Goal: Task Accomplishment & Management: Complete application form

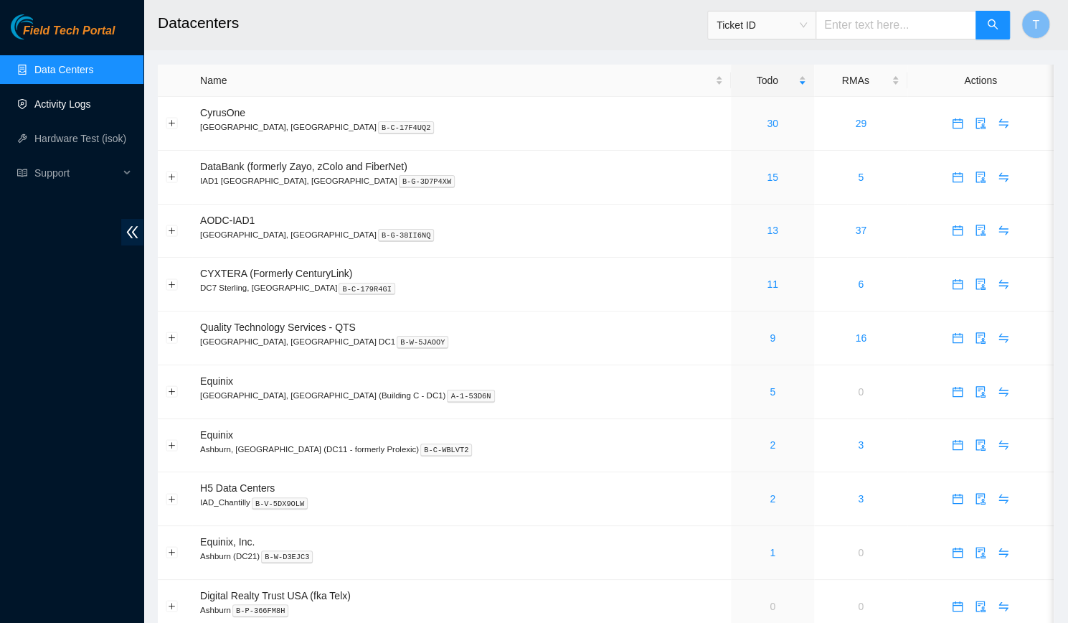
click at [65, 110] on link "Activity Logs" at bounding box center [62, 103] width 57 height 11
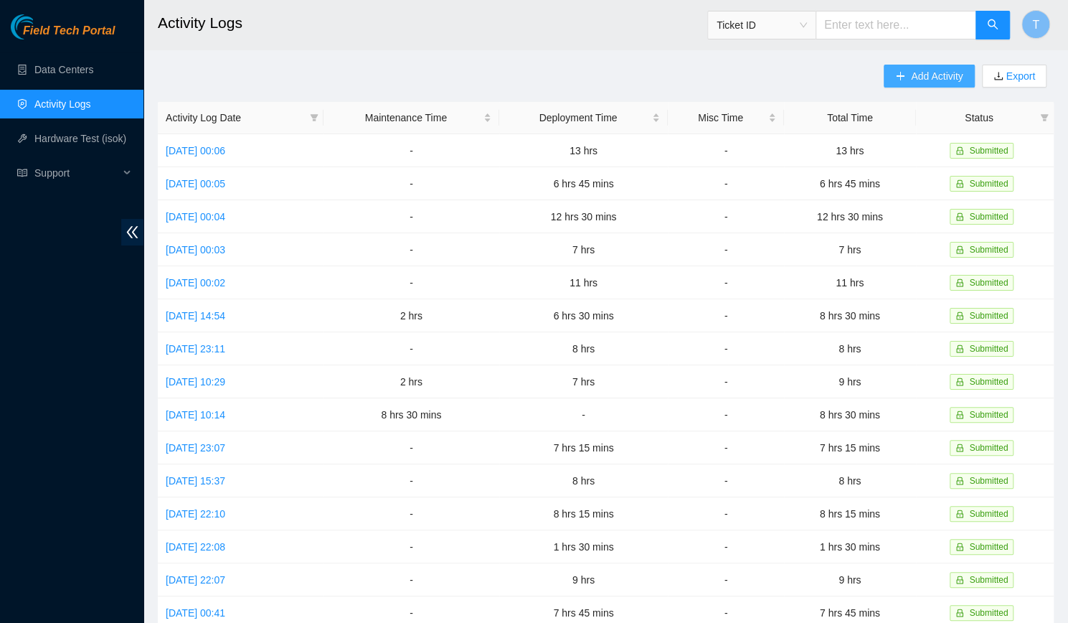
click at [928, 82] on span "Add Activity" at bounding box center [937, 76] width 52 height 16
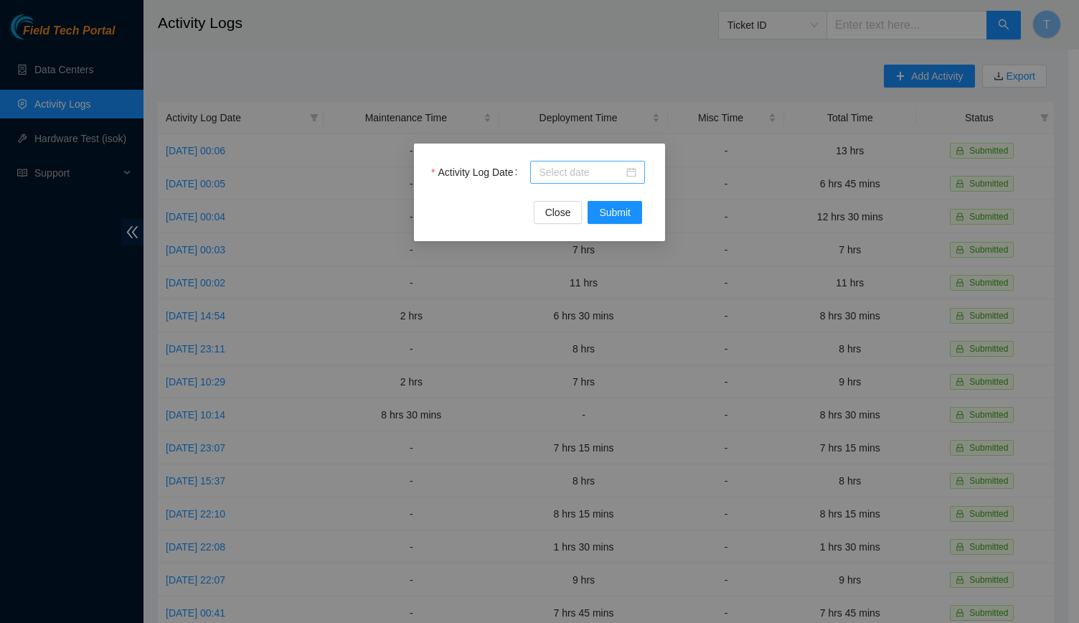
click at [600, 166] on input "Activity Log Date" at bounding box center [581, 172] width 85 height 16
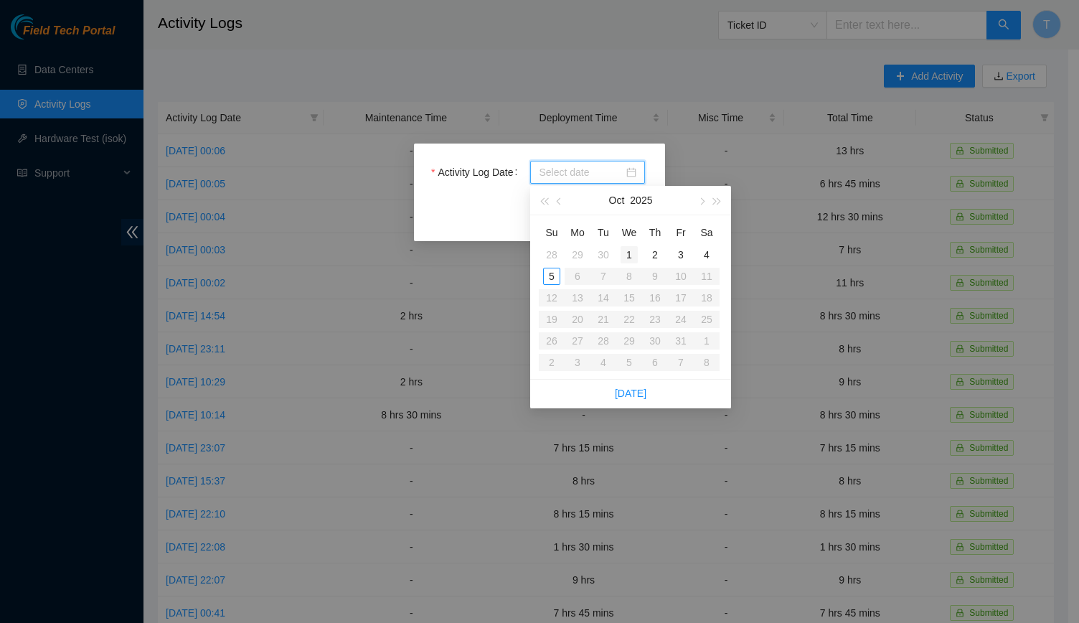
type input "[DATE]"
click at [631, 251] on div "1" at bounding box center [629, 254] width 17 height 17
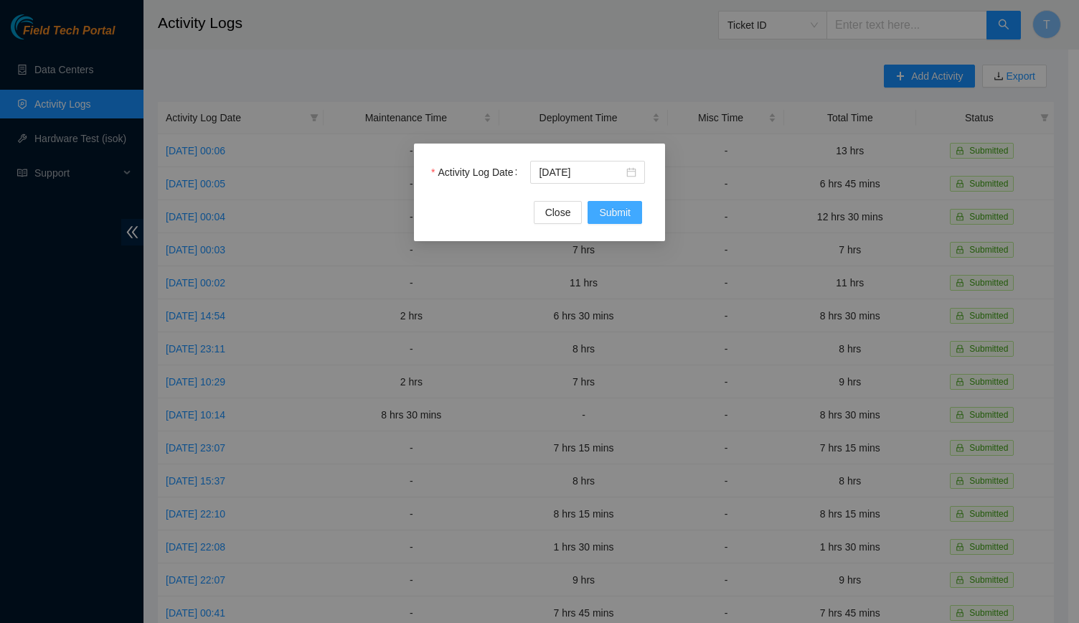
click at [616, 220] on span "Submit" at bounding box center [615, 212] width 32 height 16
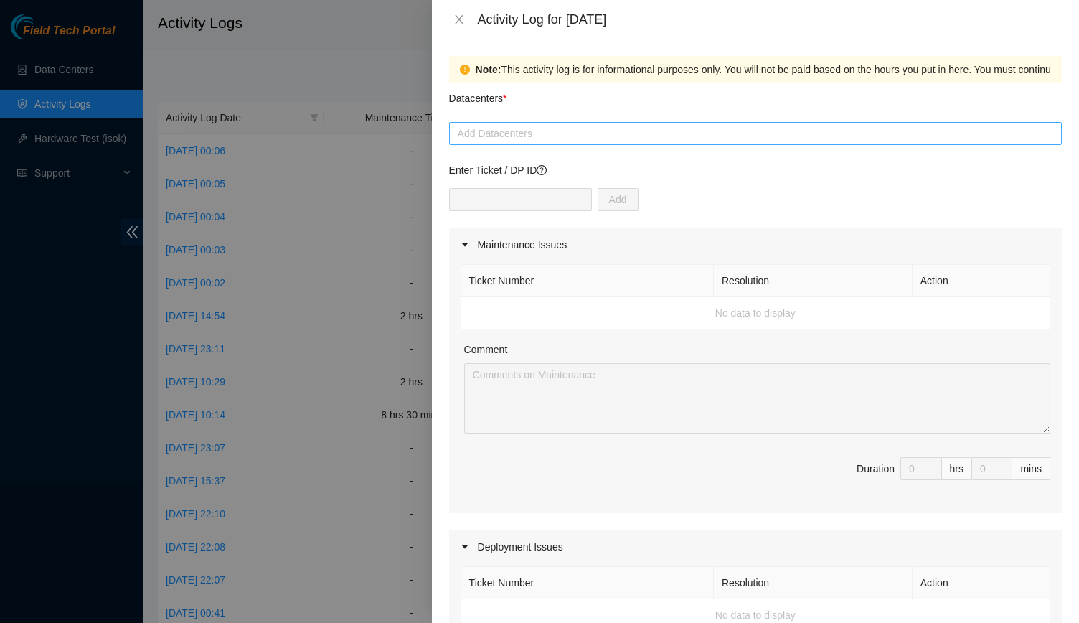
click at [556, 127] on div at bounding box center [755, 133] width 605 height 17
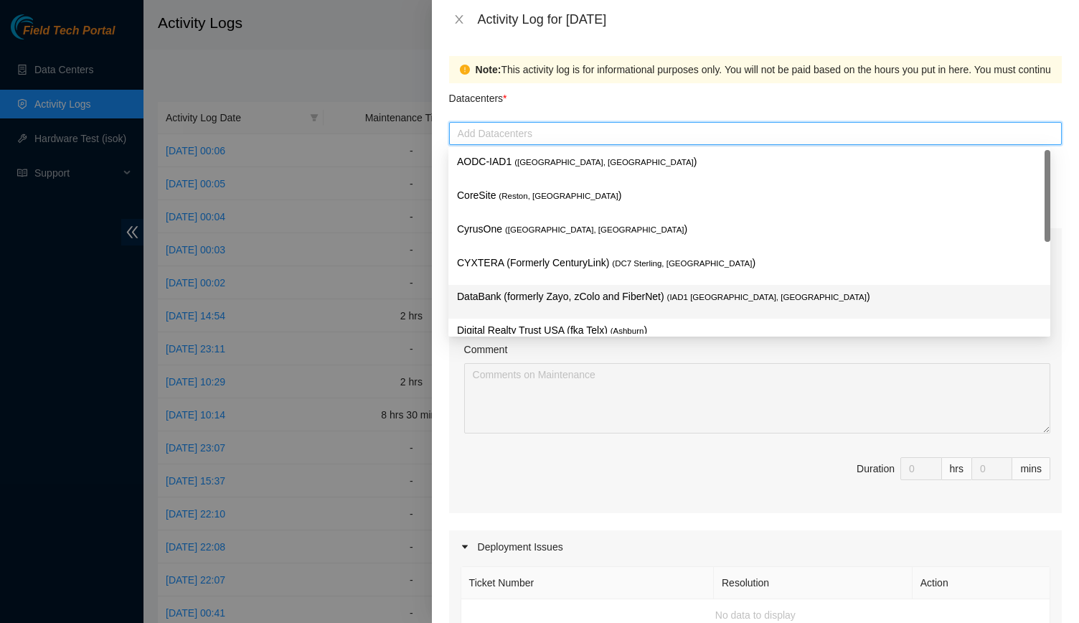
click at [560, 294] on p "DataBank (formerly Zayo, zColo and FiberNet) ( IAD1 [GEOGRAPHIC_DATA], [GEOGRAP…" at bounding box center [749, 296] width 585 height 16
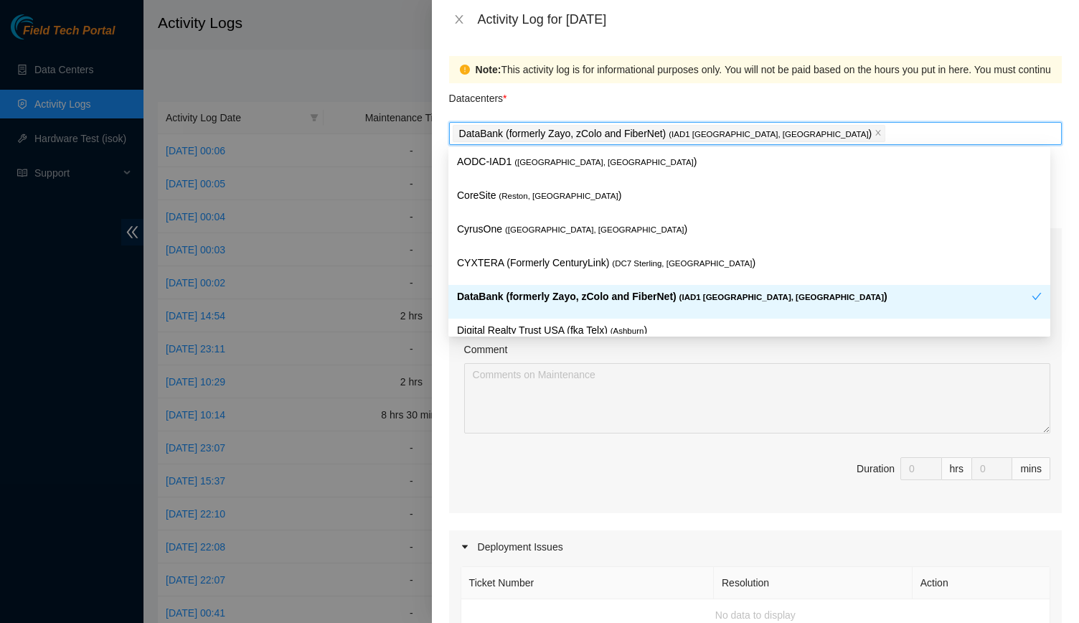
click at [555, 296] on p "DataBank (formerly Zayo, zColo and FiberNet) ( IAD1 [GEOGRAPHIC_DATA], [GEOGRAP…" at bounding box center [744, 296] width 575 height 16
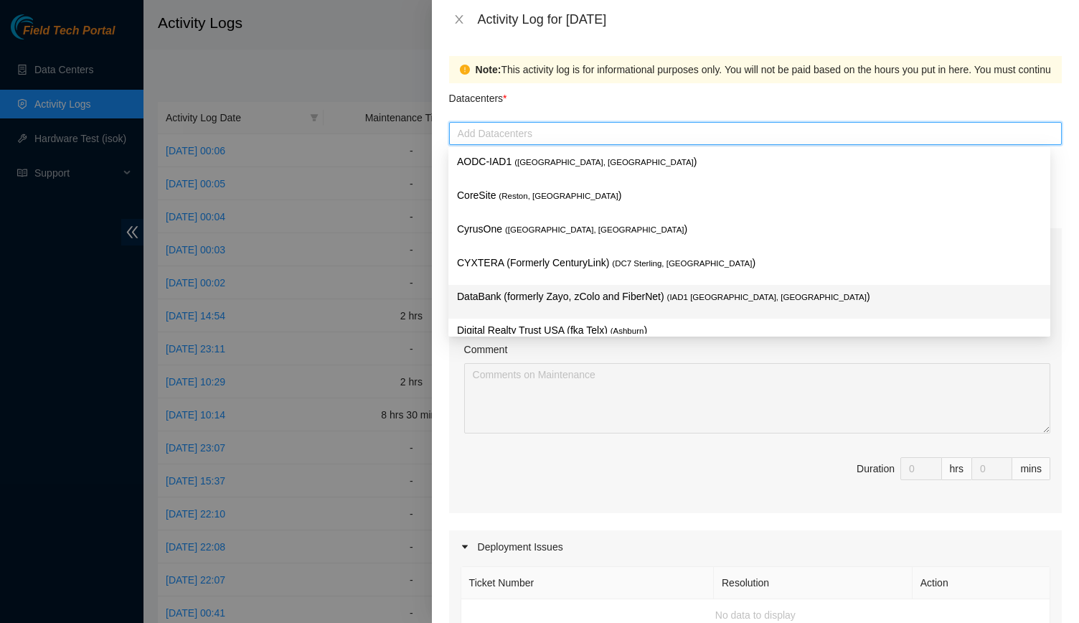
click at [555, 296] on p "DataBank (formerly Zayo, zColo and FiberNet) ( IAD1 [GEOGRAPHIC_DATA], [GEOGRAP…" at bounding box center [749, 296] width 585 height 16
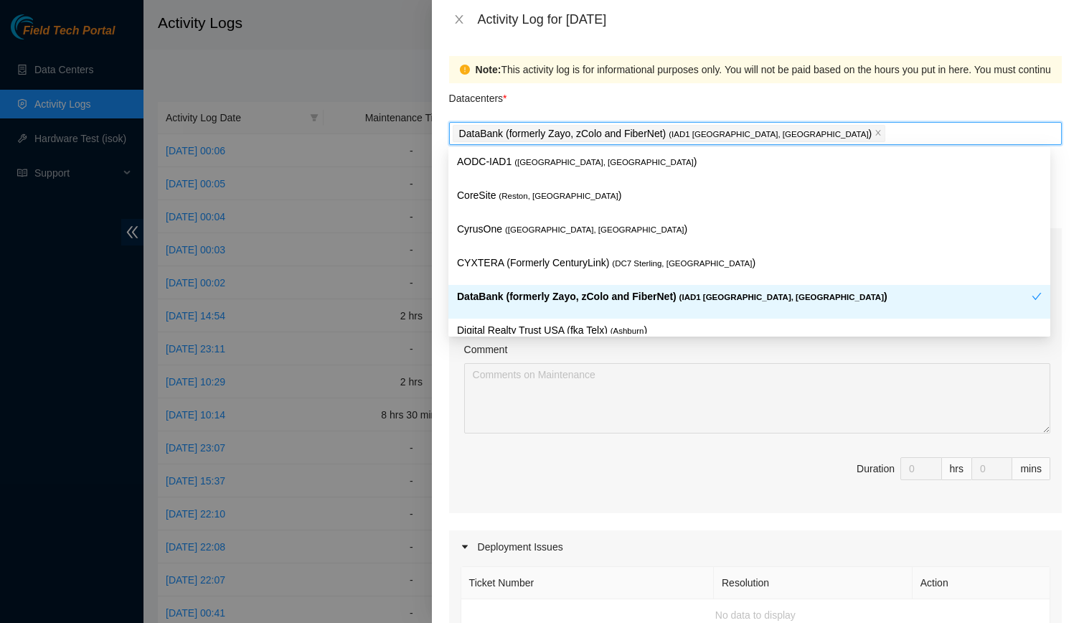
click at [555, 296] on p "DataBank (formerly Zayo, zColo and FiberNet) ( IAD1 [GEOGRAPHIC_DATA], [GEOGRAP…" at bounding box center [744, 296] width 575 height 16
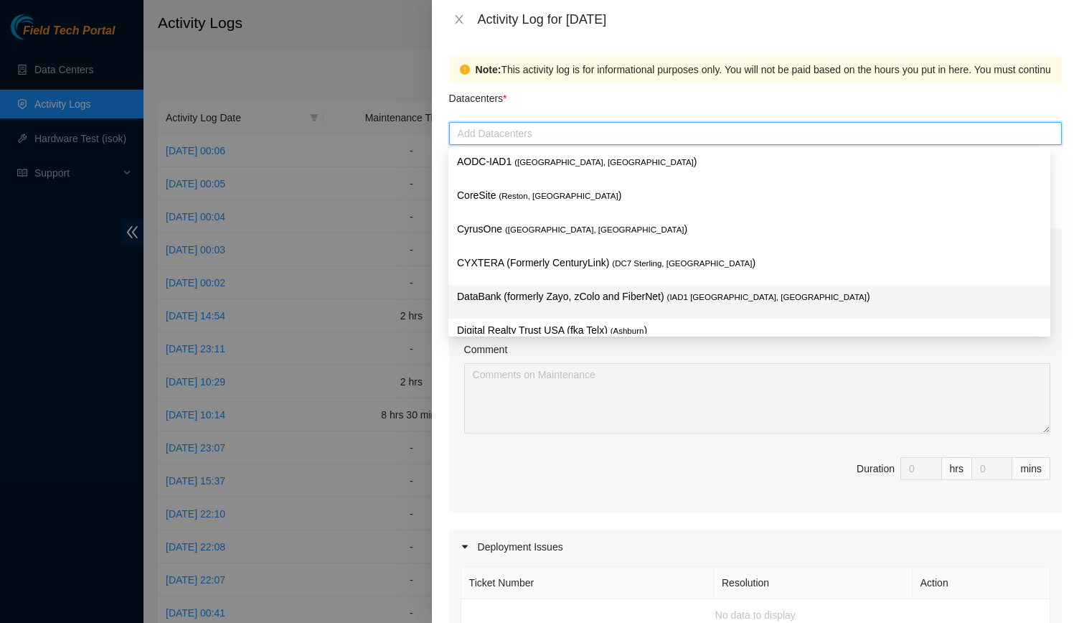
click at [555, 296] on p "DataBank (formerly Zayo, zColo and FiberNet) ( IAD1 [GEOGRAPHIC_DATA], [GEOGRAP…" at bounding box center [749, 296] width 585 height 16
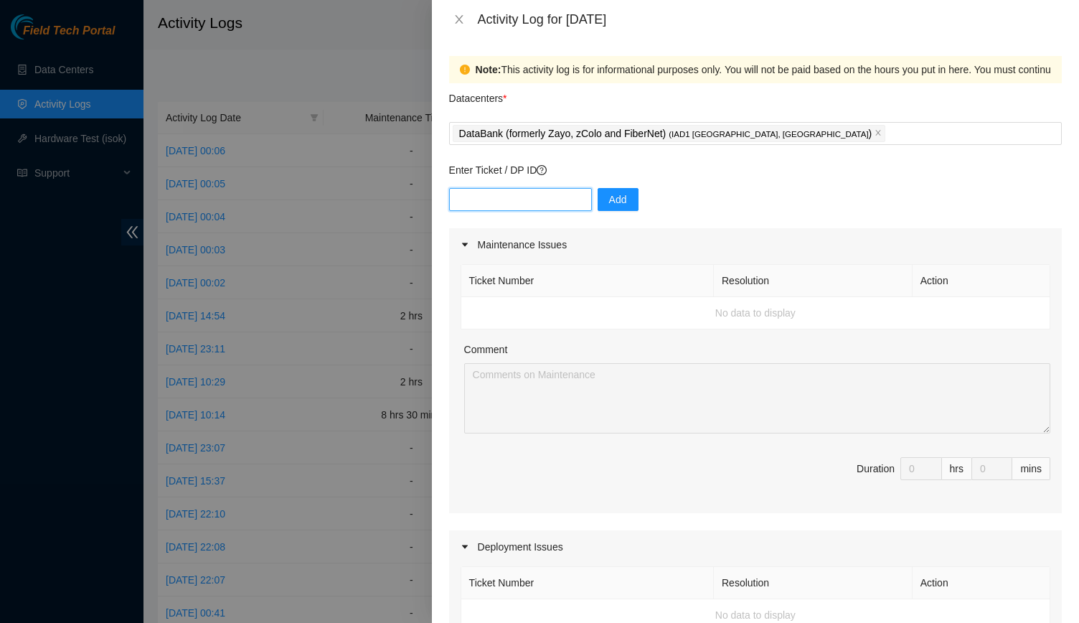
click at [506, 194] on input "text" at bounding box center [520, 199] width 143 height 23
paste input "DP83538"
type input "DP83538"
click at [609, 201] on span "Add" at bounding box center [618, 200] width 18 height 16
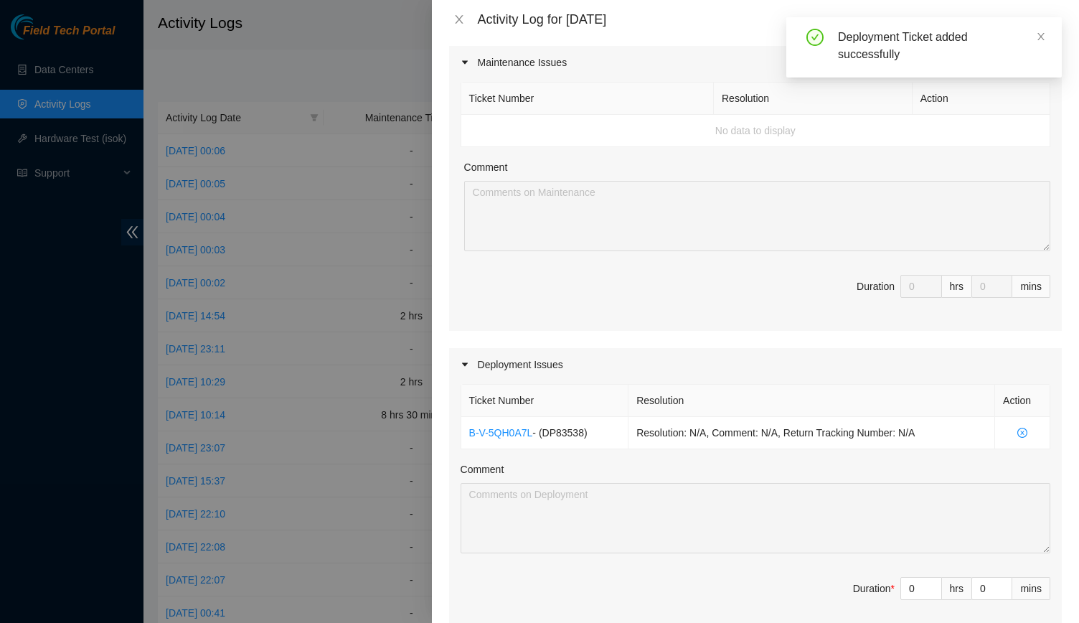
scroll to position [184, 0]
click at [905, 582] on input "0" at bounding box center [921, 586] width 40 height 22
type input "0"
type input "8"
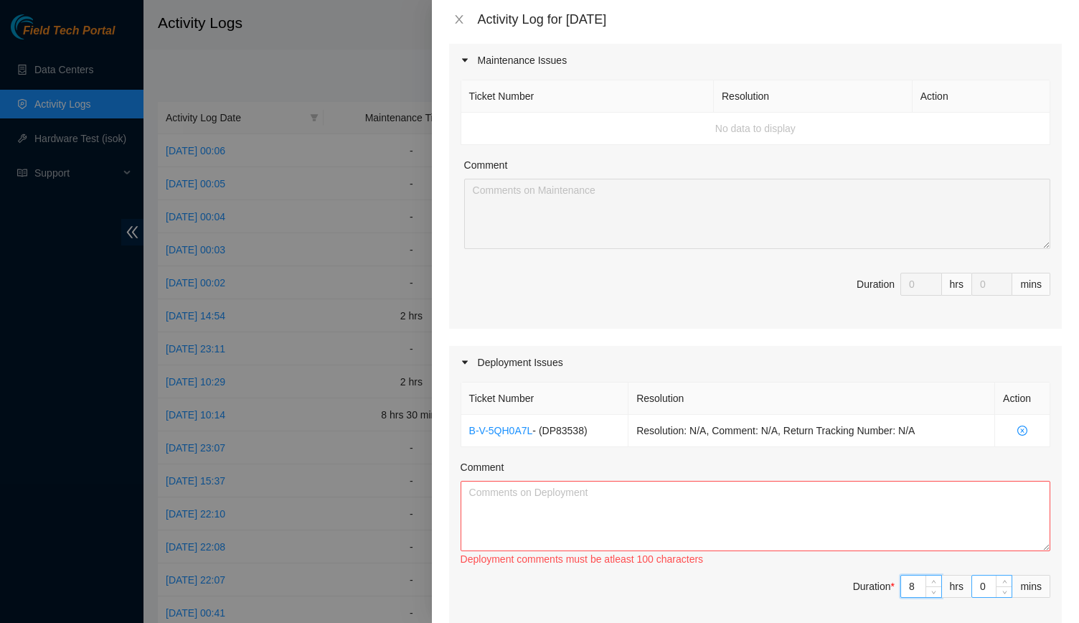
type input "8"
click at [983, 593] on input "0" at bounding box center [991, 586] width 39 height 22
type input "4"
type input "45"
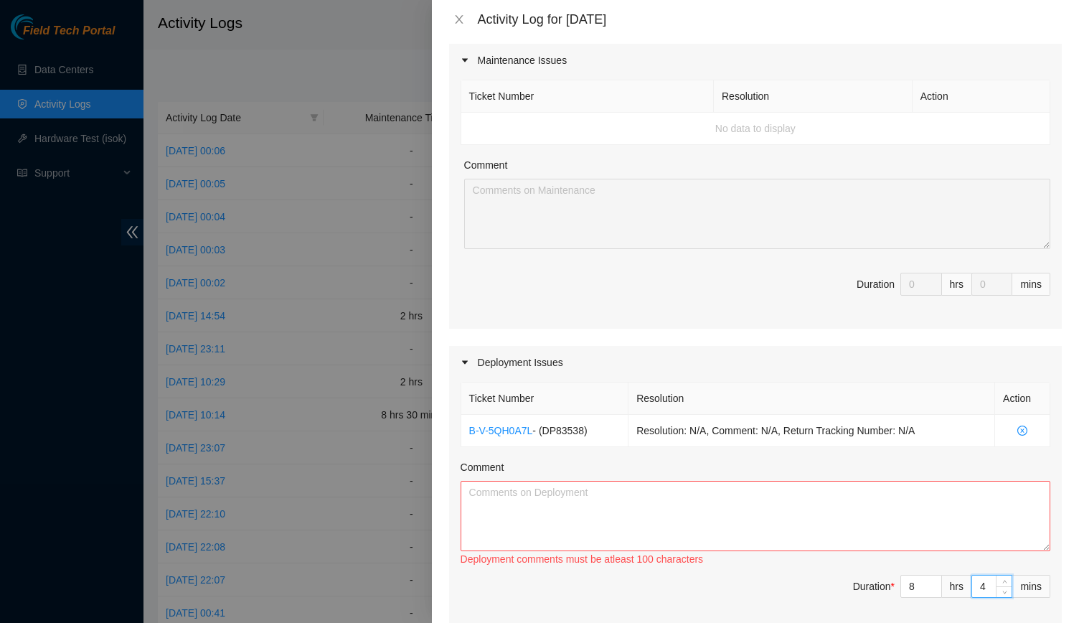
type input "45"
click at [867, 523] on textarea "Comment" at bounding box center [756, 516] width 590 height 70
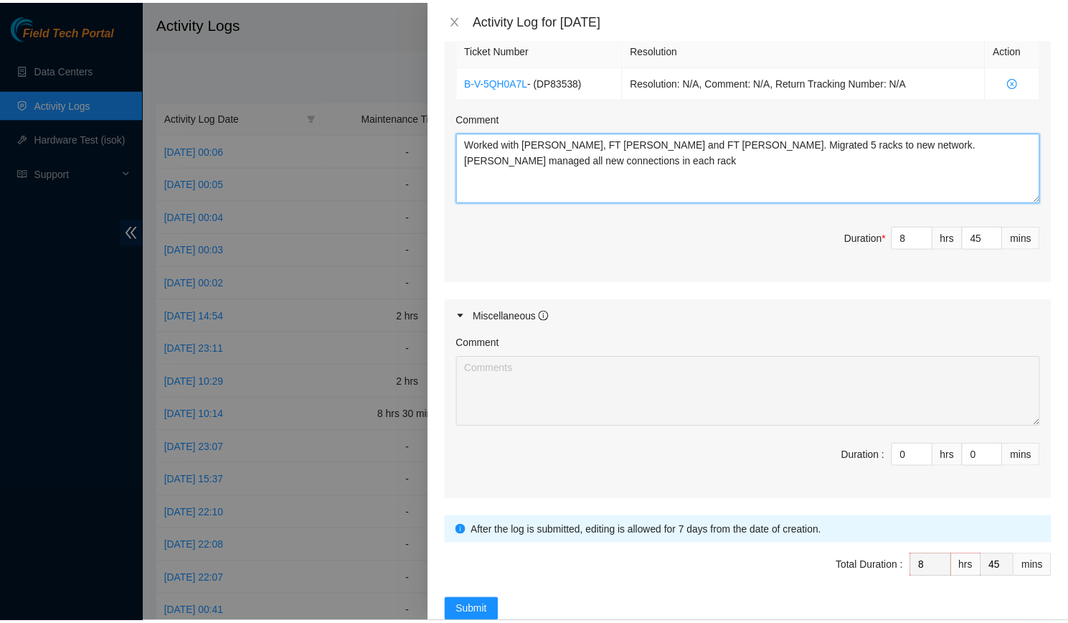
scroll to position [562, 0]
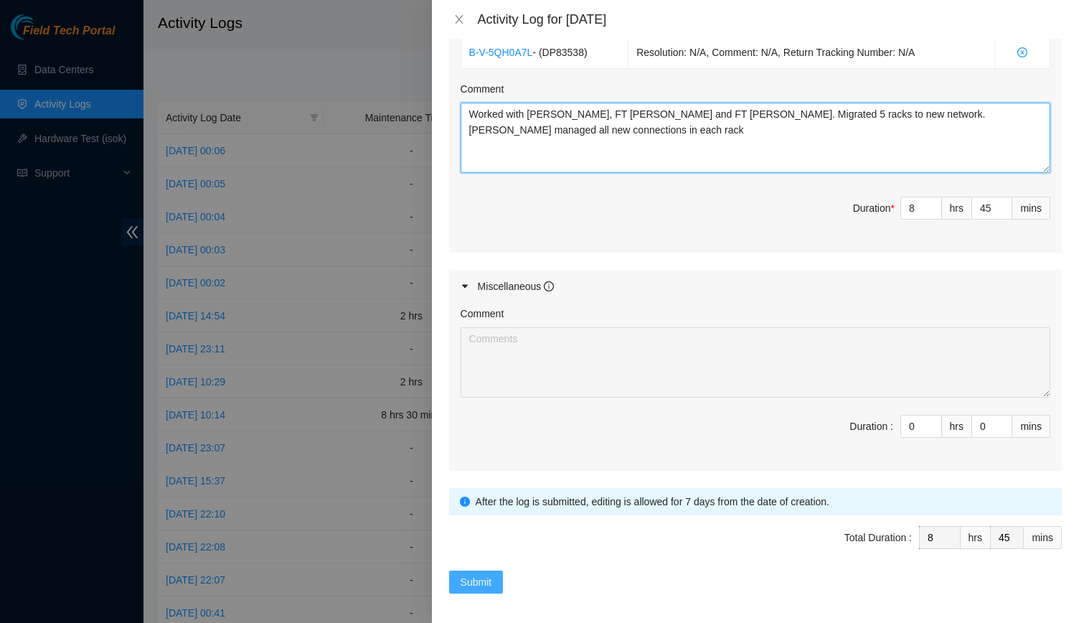
type textarea "Worked with [PERSON_NAME], FT [PERSON_NAME] and FT [PERSON_NAME]. Migrated 5 ra…"
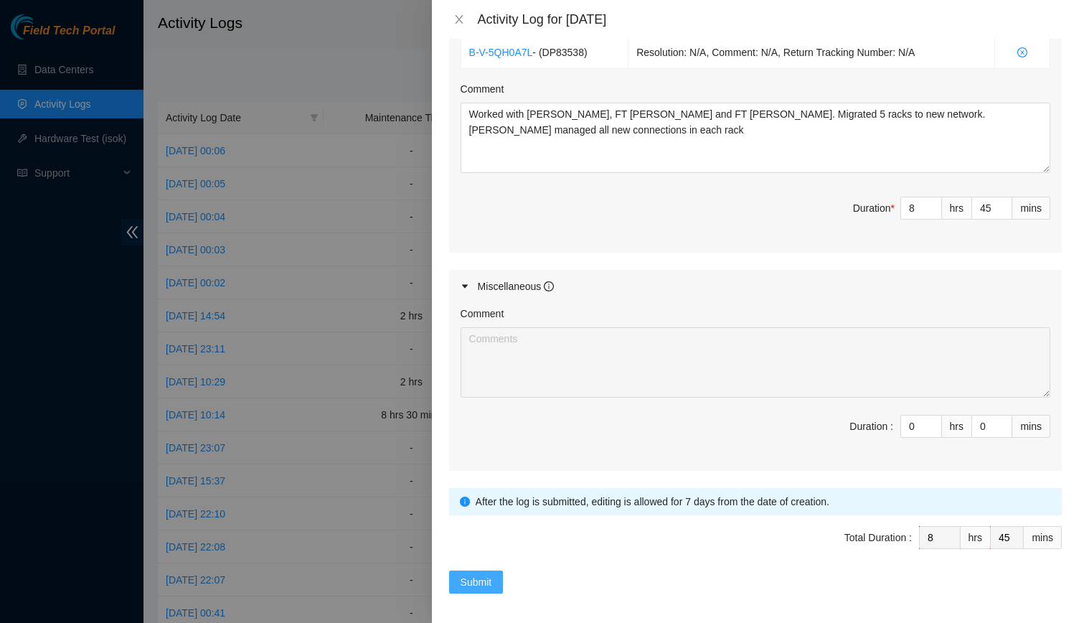
click at [472, 574] on span "Submit" at bounding box center [477, 582] width 32 height 16
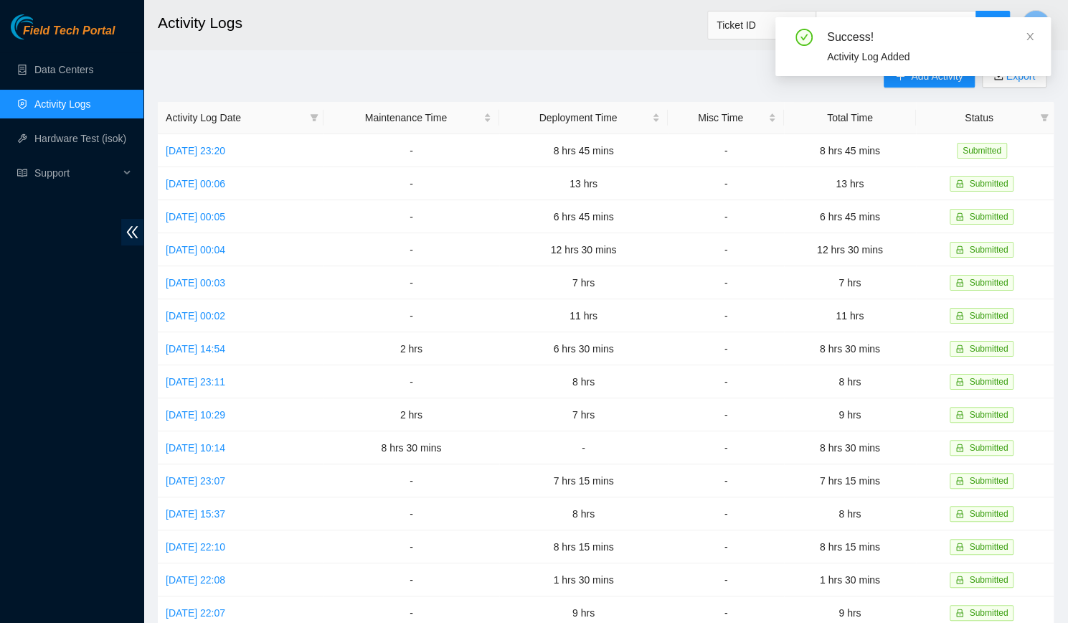
click at [913, 78] on div "Success! Activity Log Added" at bounding box center [912, 52] width 275 height 70
click at [1031, 38] on icon "close" at bounding box center [1030, 36] width 7 height 7
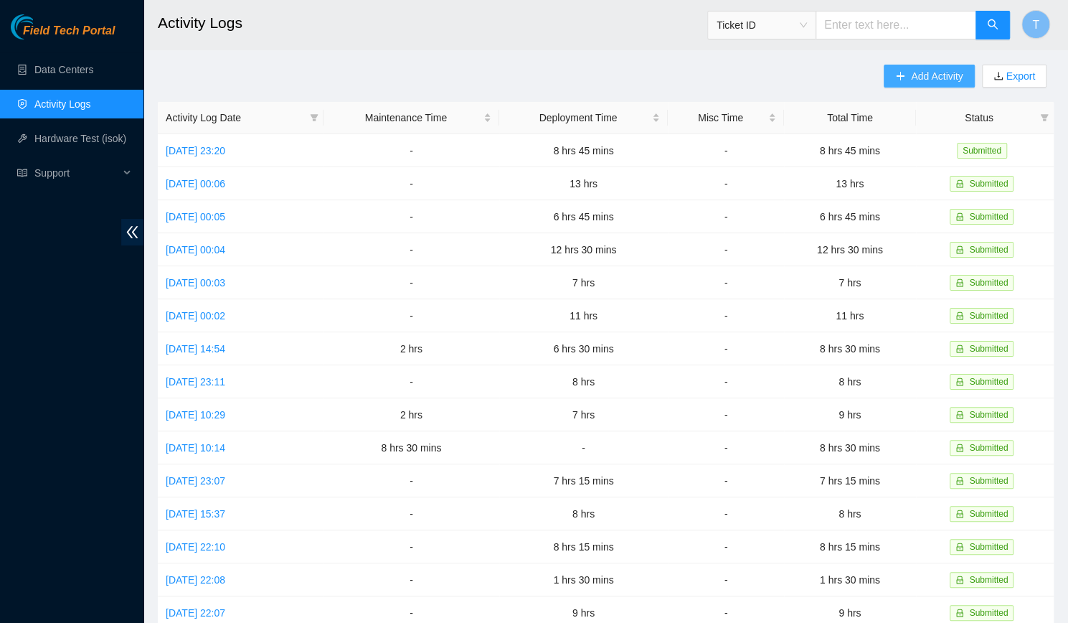
click at [915, 80] on span "Add Activity" at bounding box center [937, 76] width 52 height 16
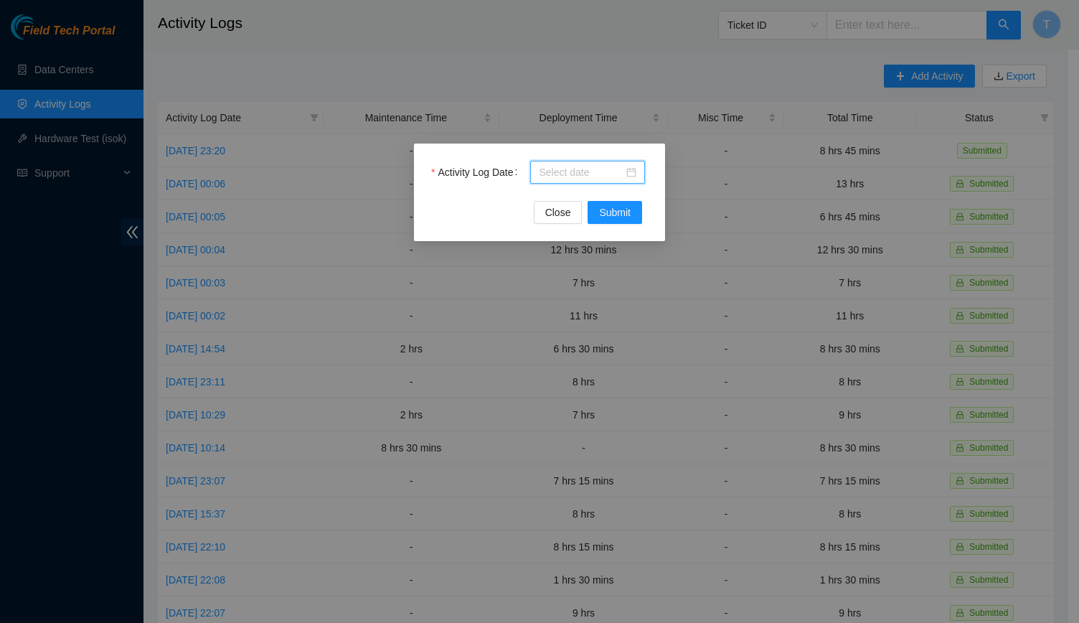
click at [594, 167] on input "Activity Log Date" at bounding box center [581, 172] width 85 height 16
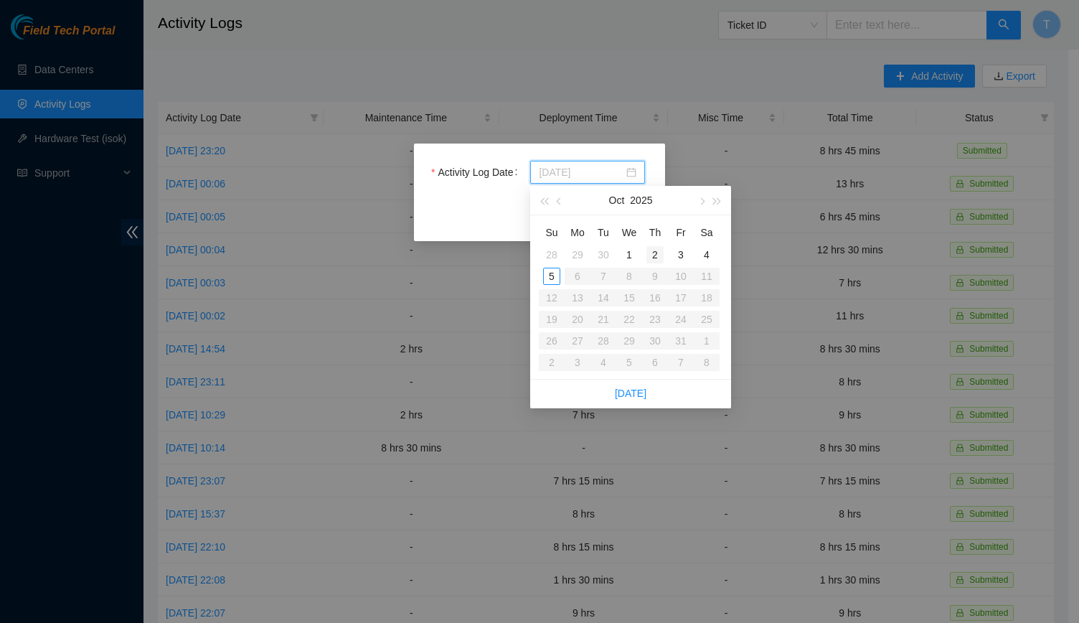
type input "[DATE]"
click at [659, 250] on div "2" at bounding box center [654, 254] width 17 height 17
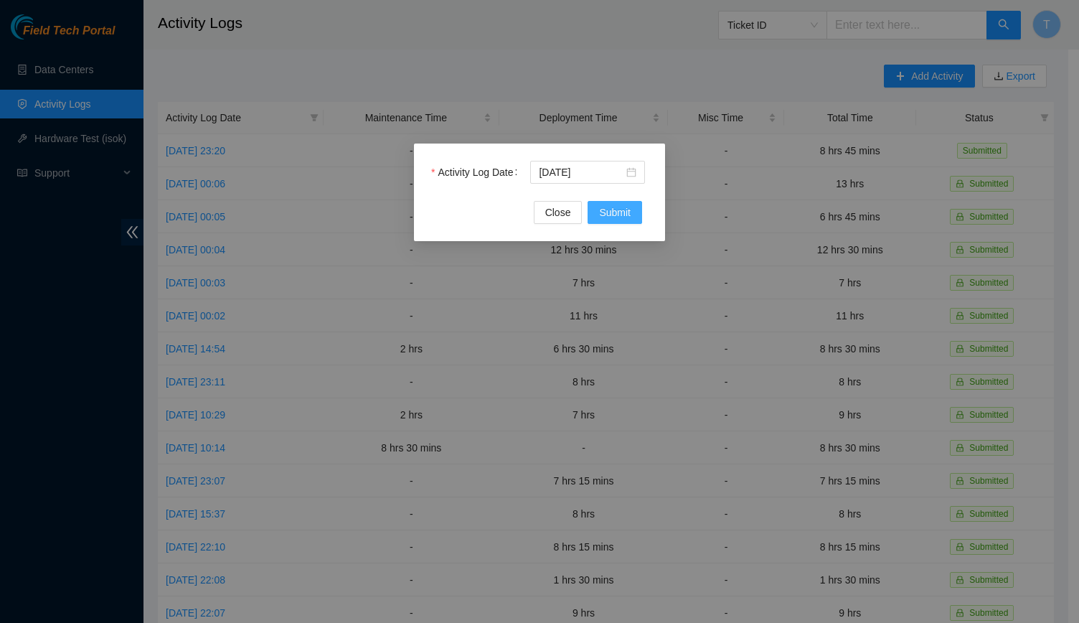
click at [603, 213] on span "Submit" at bounding box center [615, 212] width 32 height 16
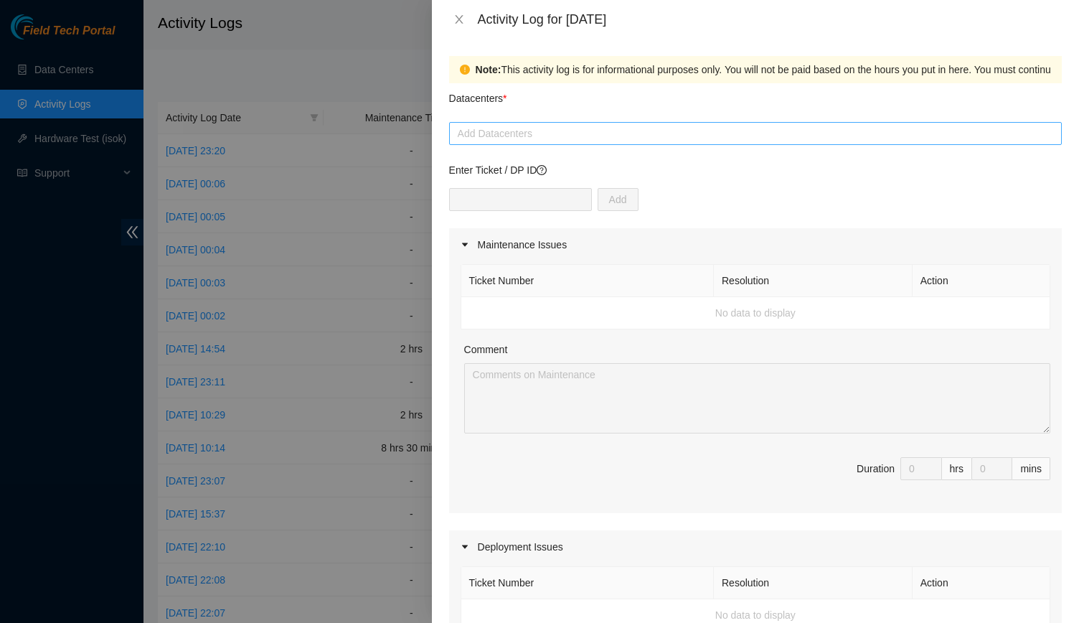
click at [565, 139] on div at bounding box center [755, 133] width 605 height 17
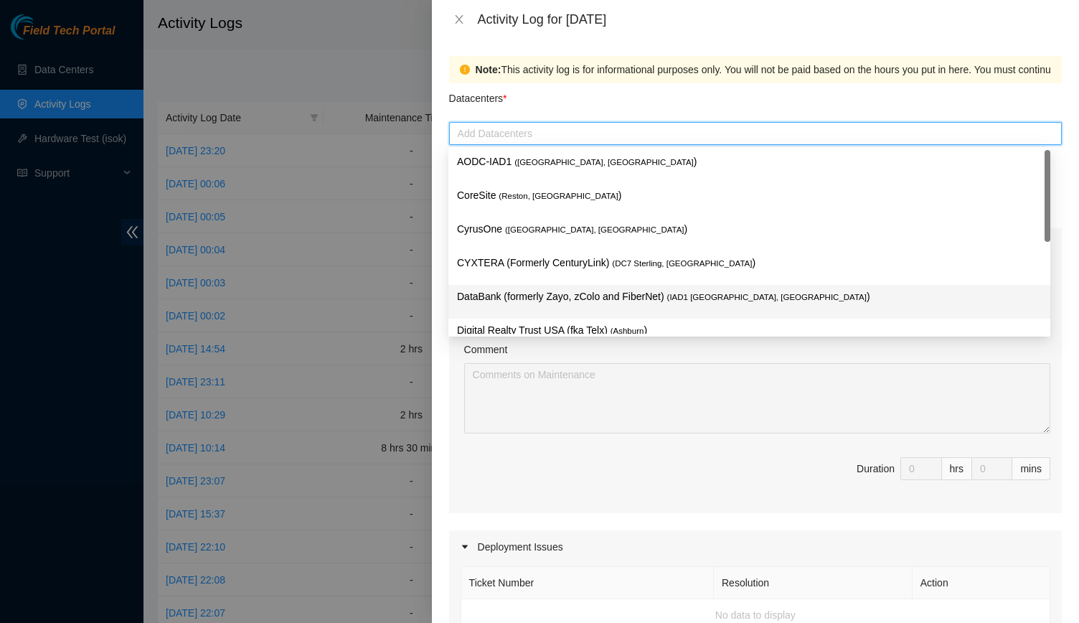
click at [567, 296] on p "DataBank (formerly Zayo, zColo and FiberNet) ( IAD1 [GEOGRAPHIC_DATA], [GEOGRAP…" at bounding box center [749, 296] width 585 height 16
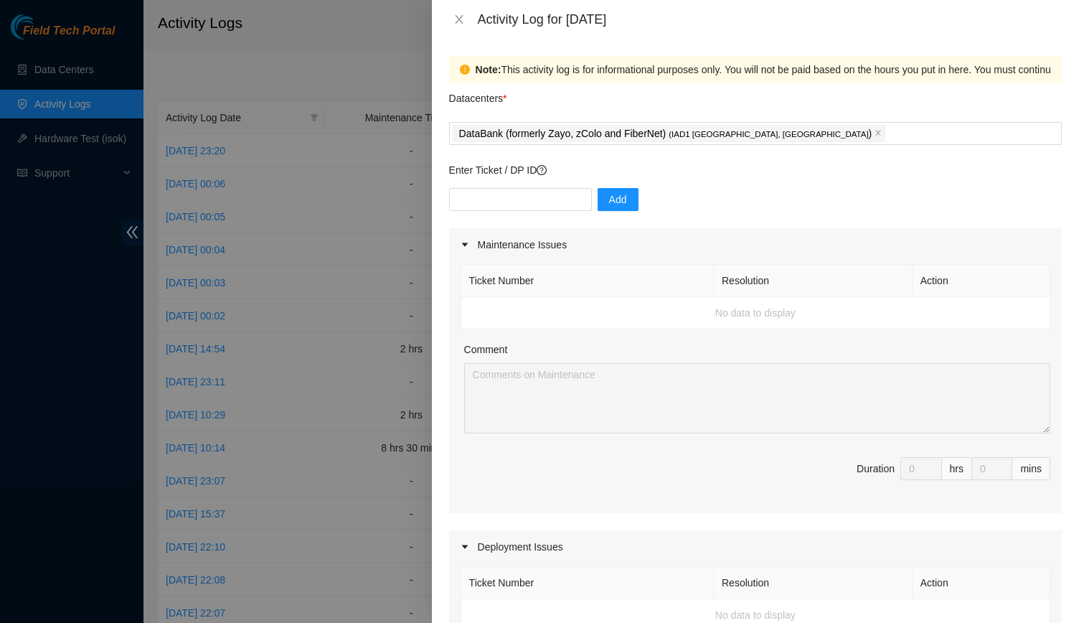
click at [522, 188] on div at bounding box center [520, 199] width 143 height 23
click at [522, 197] on input "text" at bounding box center [520, 199] width 143 height 23
type input "DP83347"
click at [598, 200] on button "Add" at bounding box center [618, 199] width 41 height 23
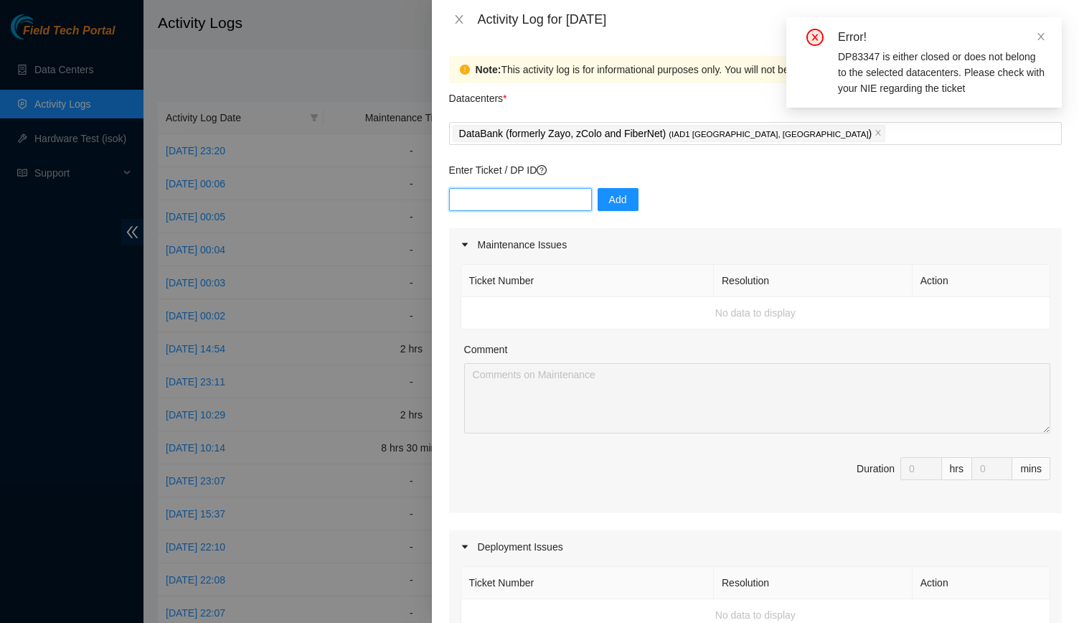
click at [553, 194] on input "text" at bounding box center [520, 199] width 143 height 23
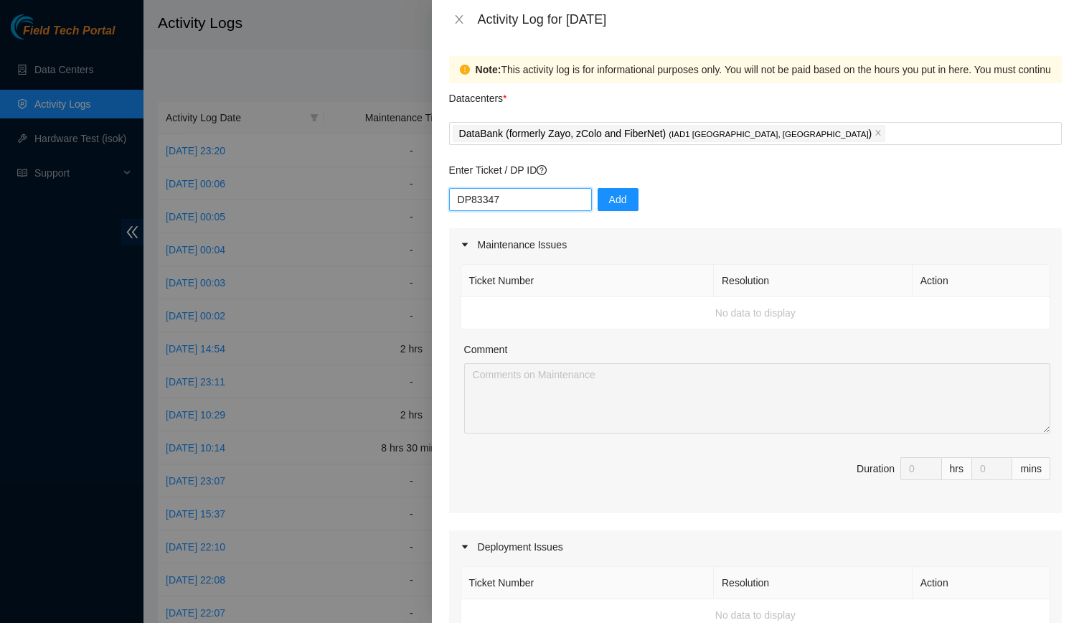
type input "DP83347"
drag, startPoint x: 607, startPoint y: 212, endPoint x: 610, endPoint y: 187, distance: 25.3
click at [610, 188] on div "DP83347 Add" at bounding box center [755, 208] width 613 height 40
click at [610, 188] on button "Add" at bounding box center [618, 199] width 41 height 23
click at [552, 193] on input "text" at bounding box center [520, 199] width 143 height 23
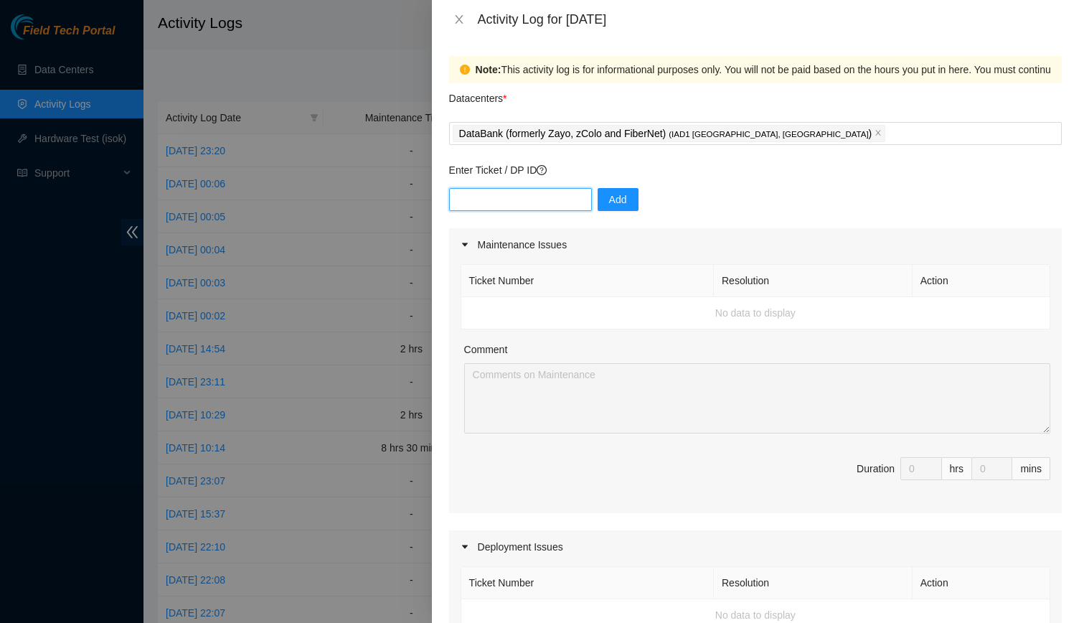
paste input "DP83347"
type input "DP83347"
click at [609, 202] on span "Add" at bounding box center [618, 200] width 18 height 16
click at [565, 195] on input "text" at bounding box center [520, 199] width 143 height 23
paste input "DP83345"
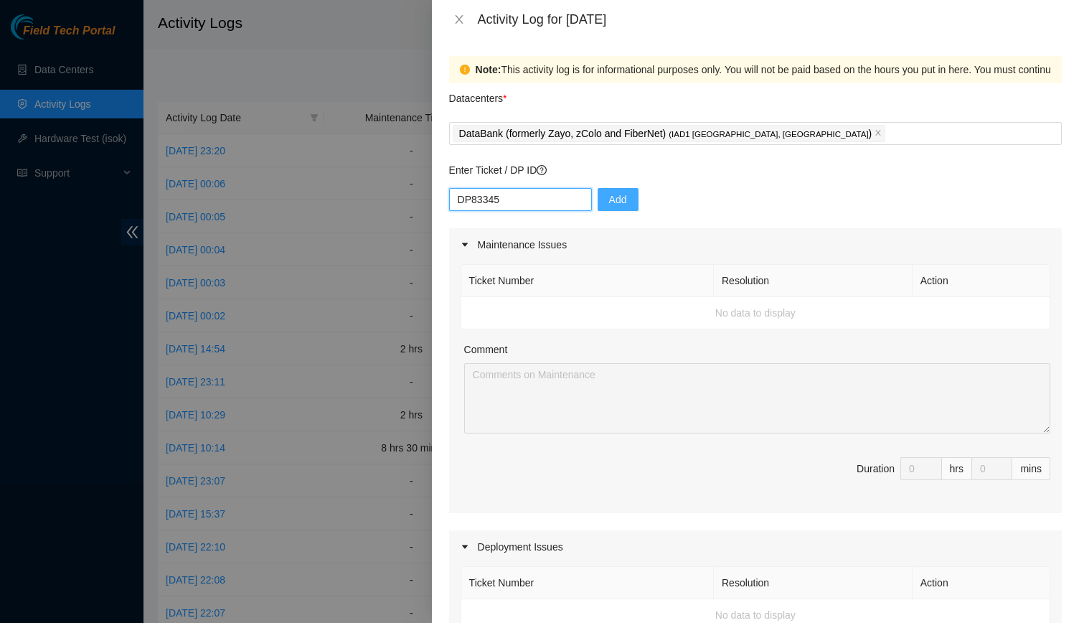
type input "DP83345"
click at [613, 206] on span "Add" at bounding box center [618, 200] width 18 height 16
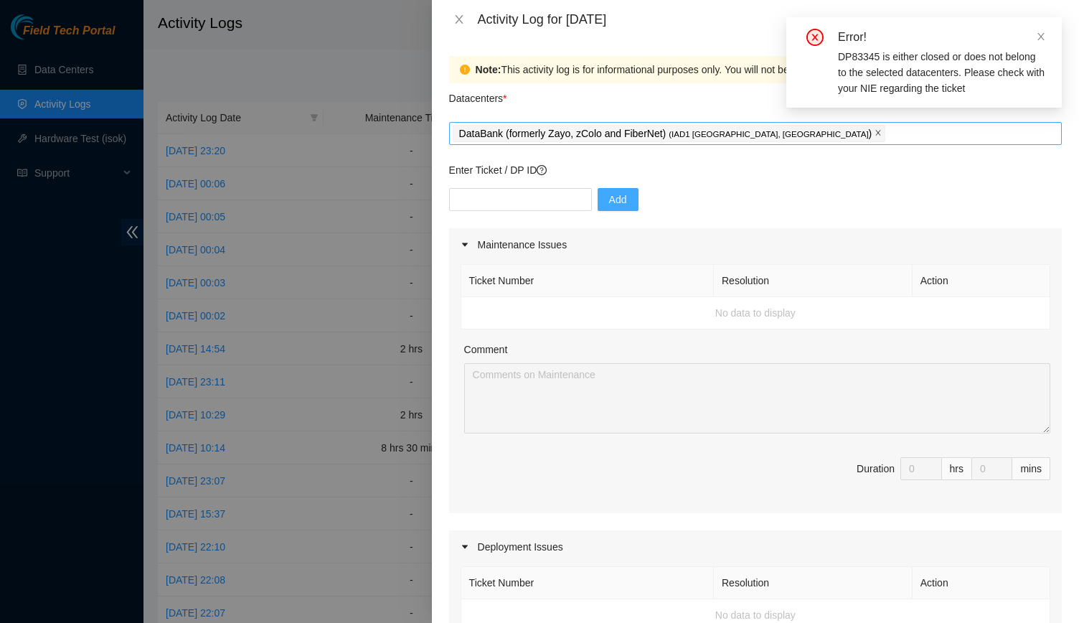
click at [874, 129] on span at bounding box center [877, 134] width 7 height 16
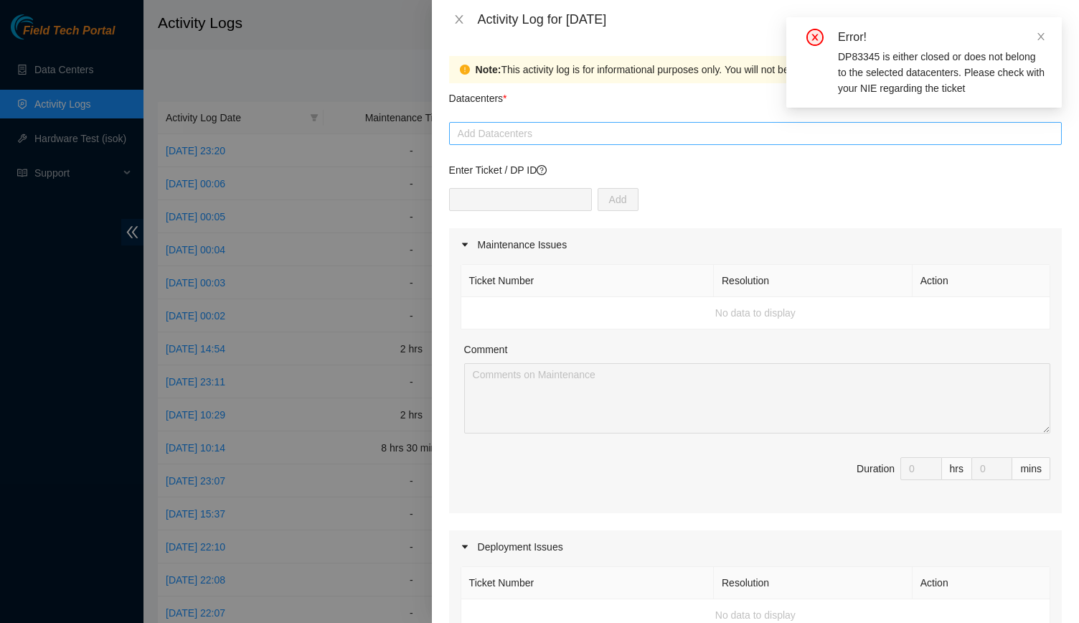
click at [742, 129] on div at bounding box center [755, 133] width 605 height 17
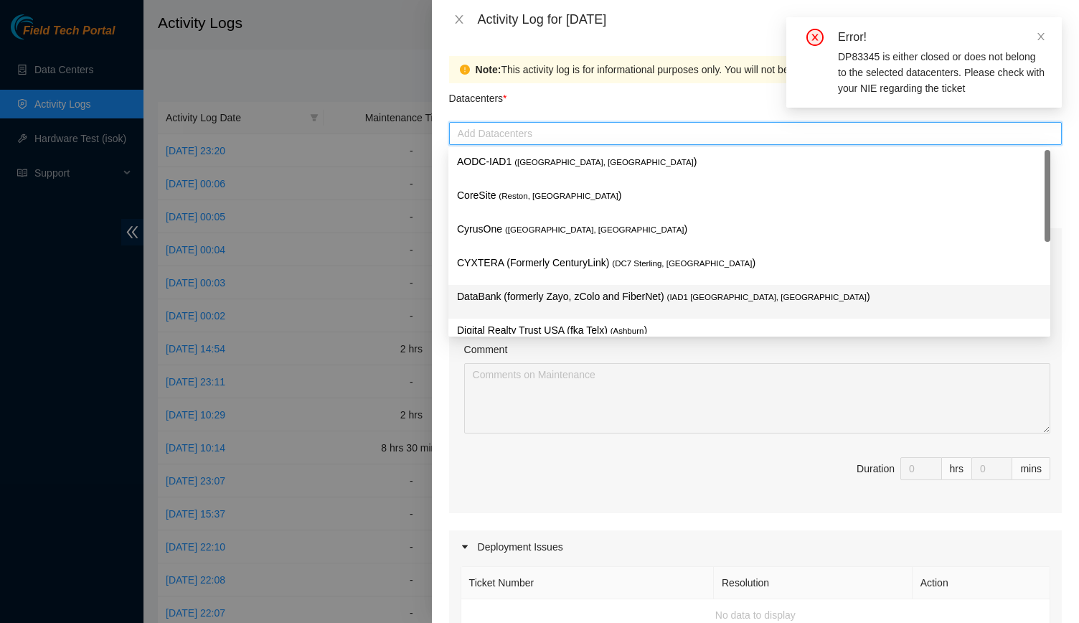
click at [661, 298] on p "DataBank (formerly Zayo, zColo and FiberNet) ( IAD1 [GEOGRAPHIC_DATA], [GEOGRAP…" at bounding box center [749, 296] width 585 height 16
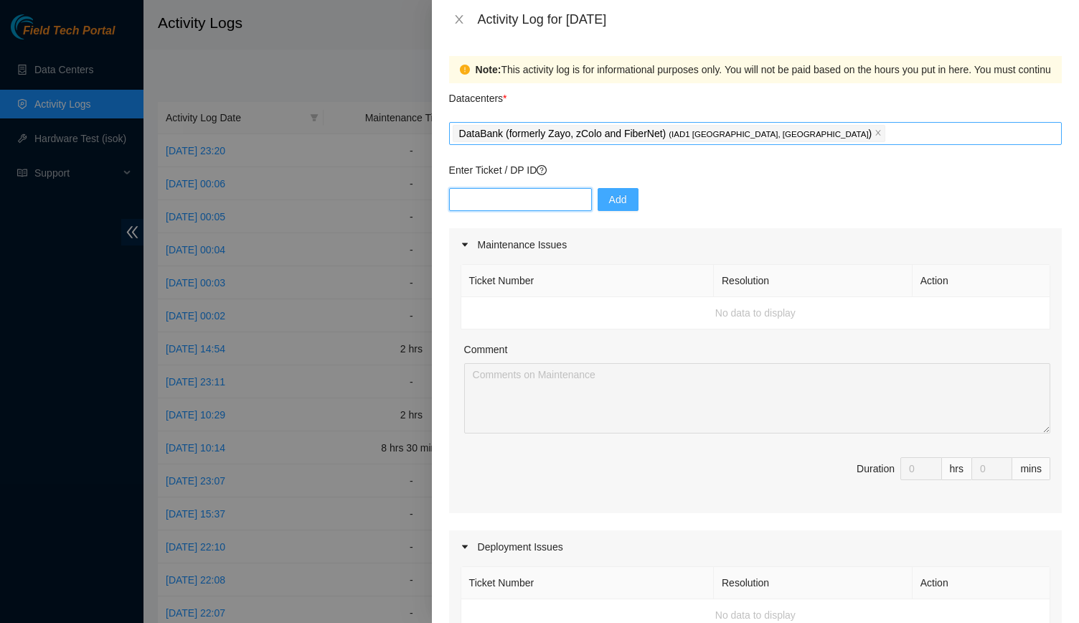
click at [505, 196] on input "text" at bounding box center [520, 199] width 143 height 23
type input "DP83347"
click at [609, 204] on span "Add" at bounding box center [618, 200] width 18 height 16
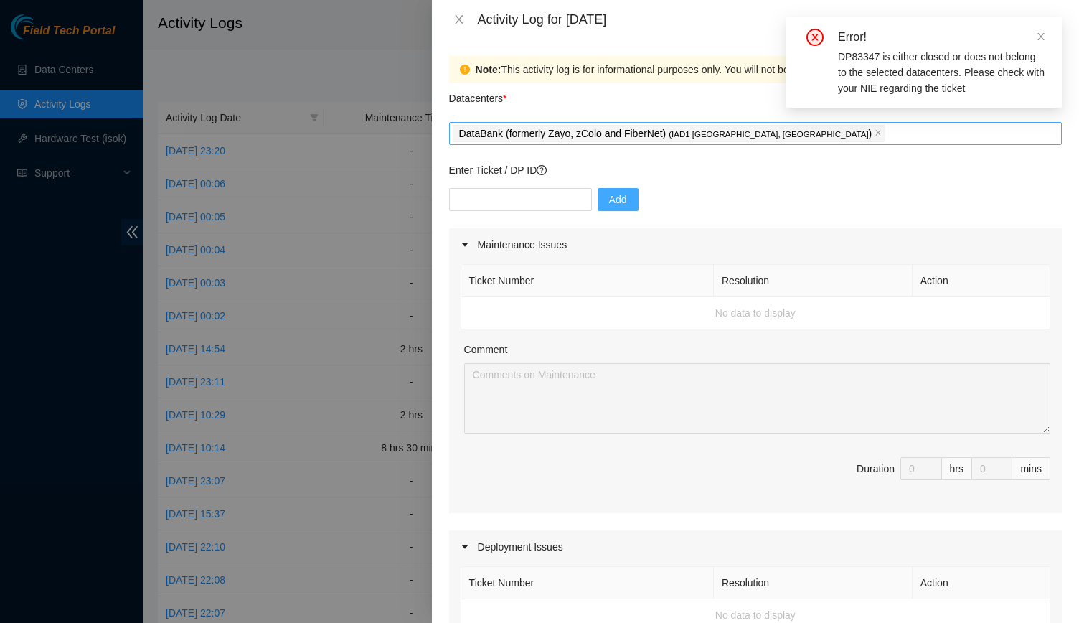
click at [455, 26] on div "Activity Log for [DATE]" at bounding box center [755, 19] width 613 height 16
click at [453, 16] on icon "close" at bounding box center [458, 19] width 11 height 11
